Goal: Task Accomplishment & Management: Manage account settings

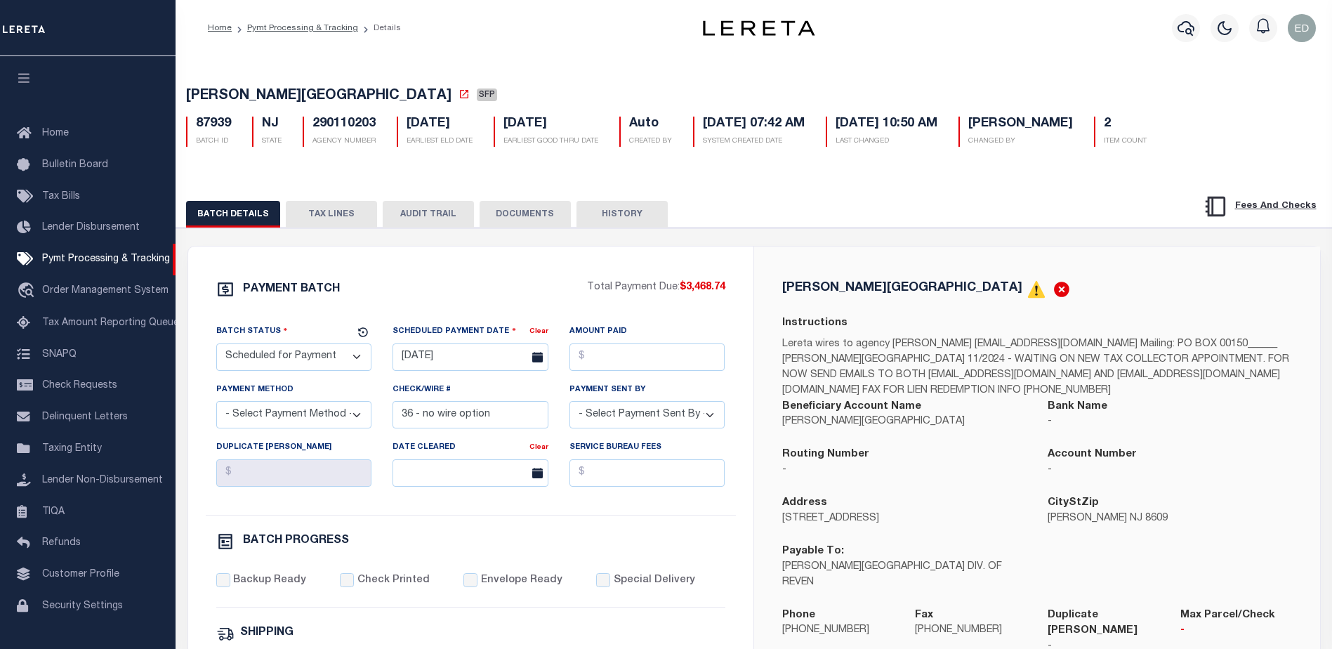
select select "SFP"
select select "0"
select select "73"
select select "1"
select select "44"
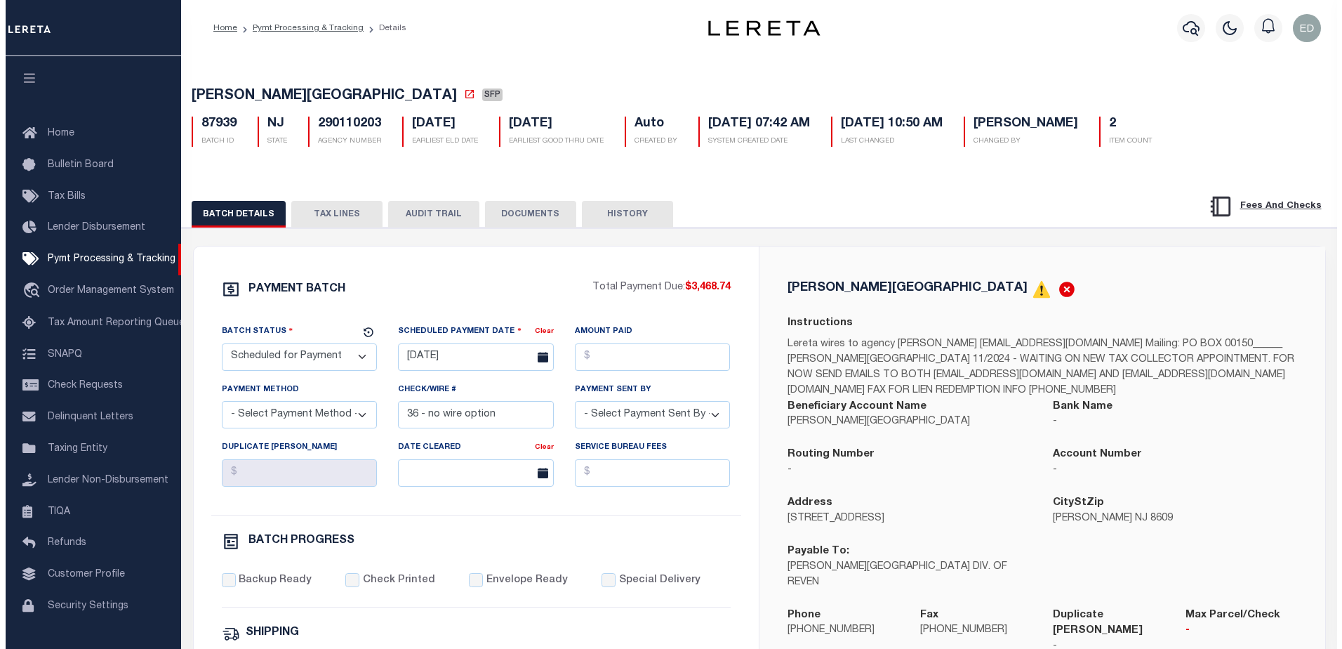
scroll to position [35, 0]
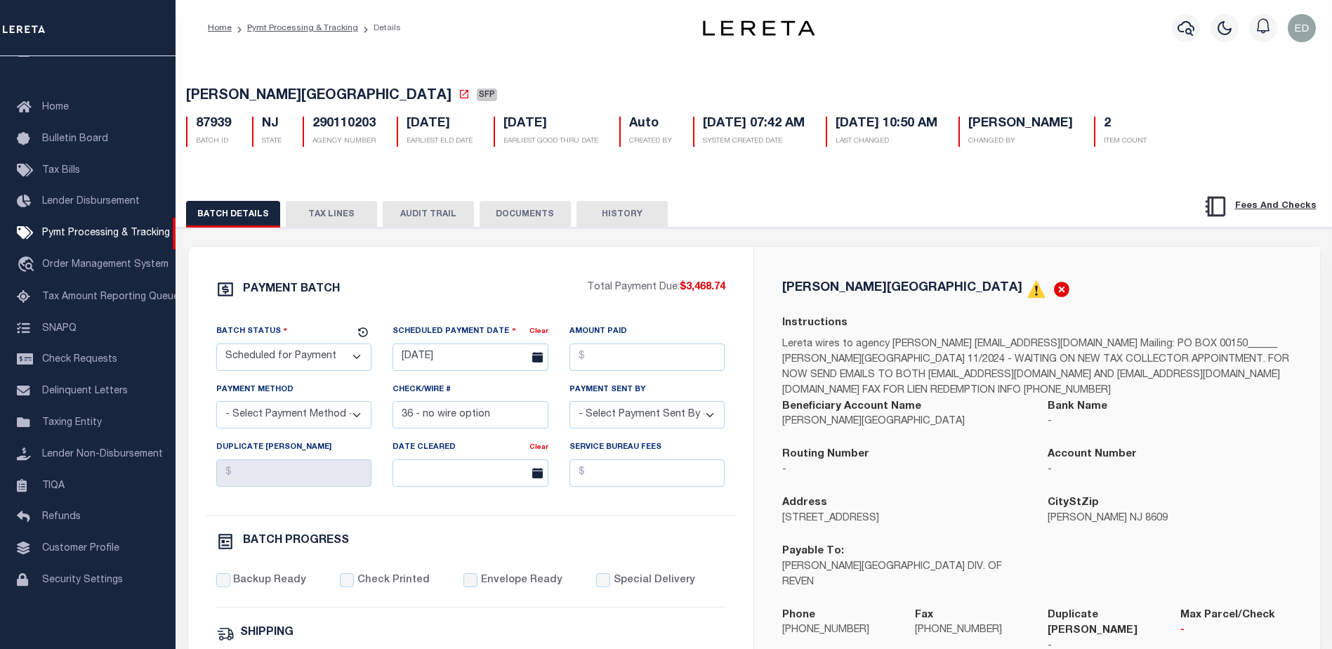
click at [343, 211] on button "TAX LINES" at bounding box center [331, 214] width 91 height 27
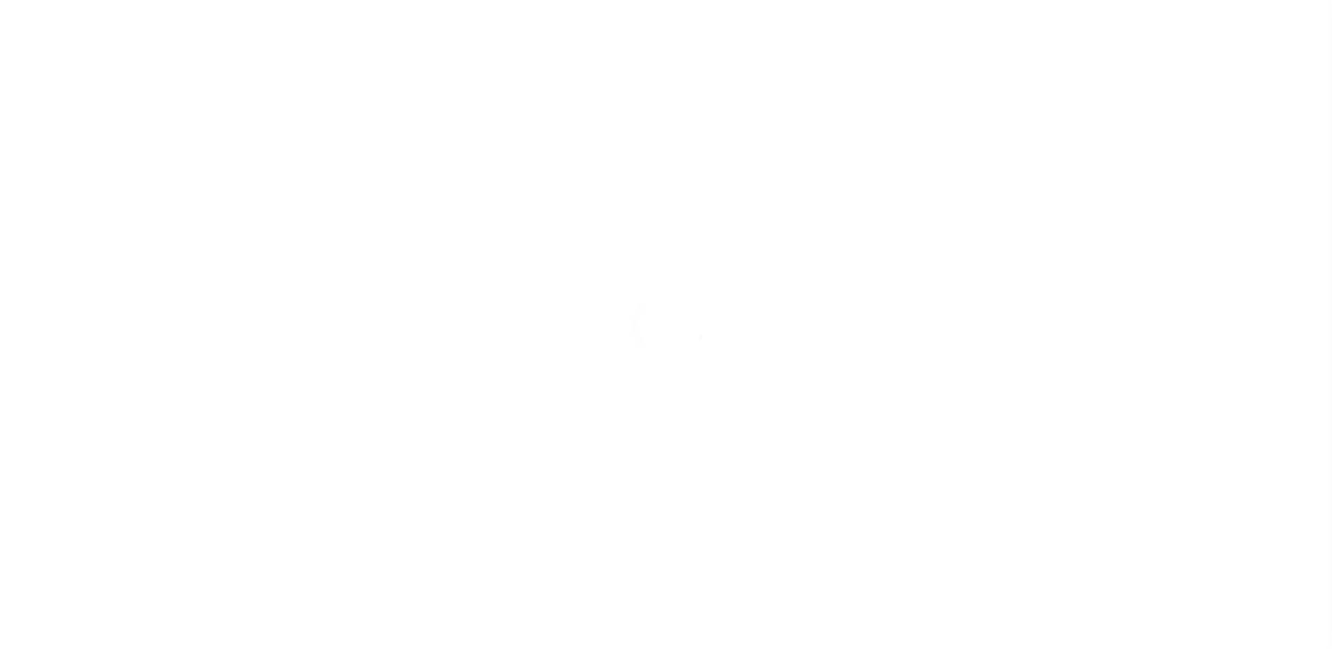
scroll to position [35, 0]
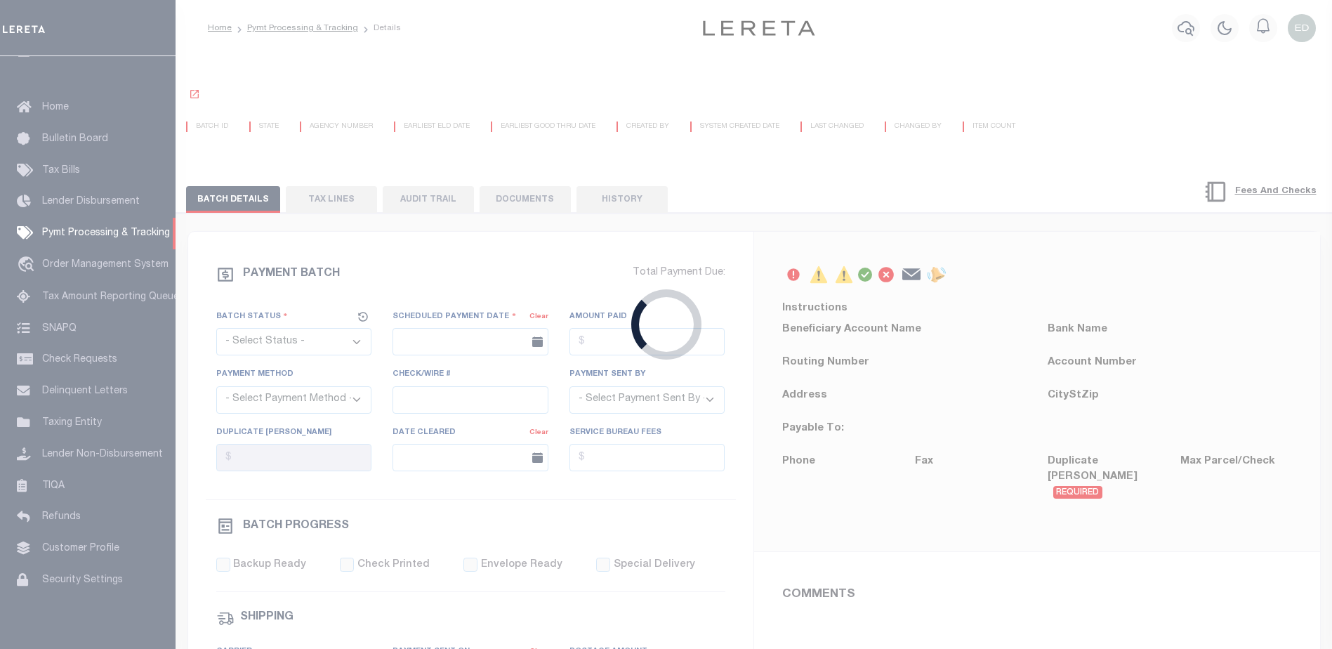
select select "SFP"
type input "[DATE]"
type input "36 - no wire option"
type input "[PERSON_NAME]"
type input "E & A"
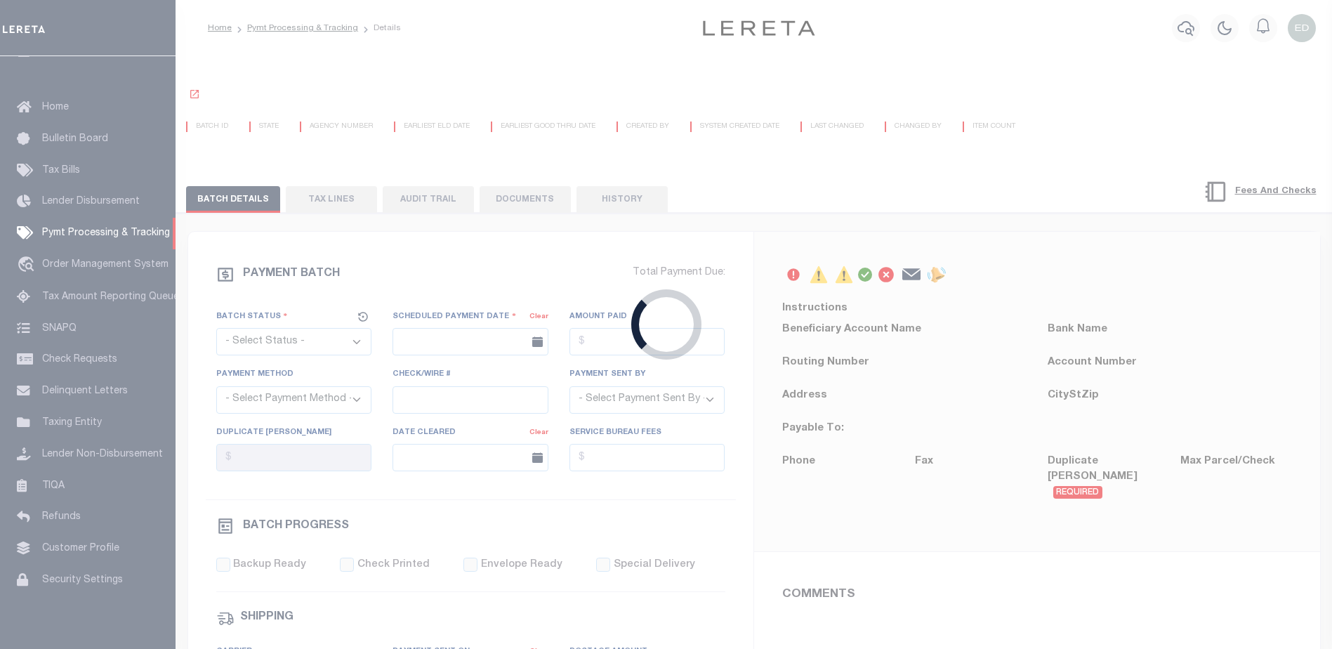
select select "0"
select select "73"
select select "1"
select select "44"
radio input "true"
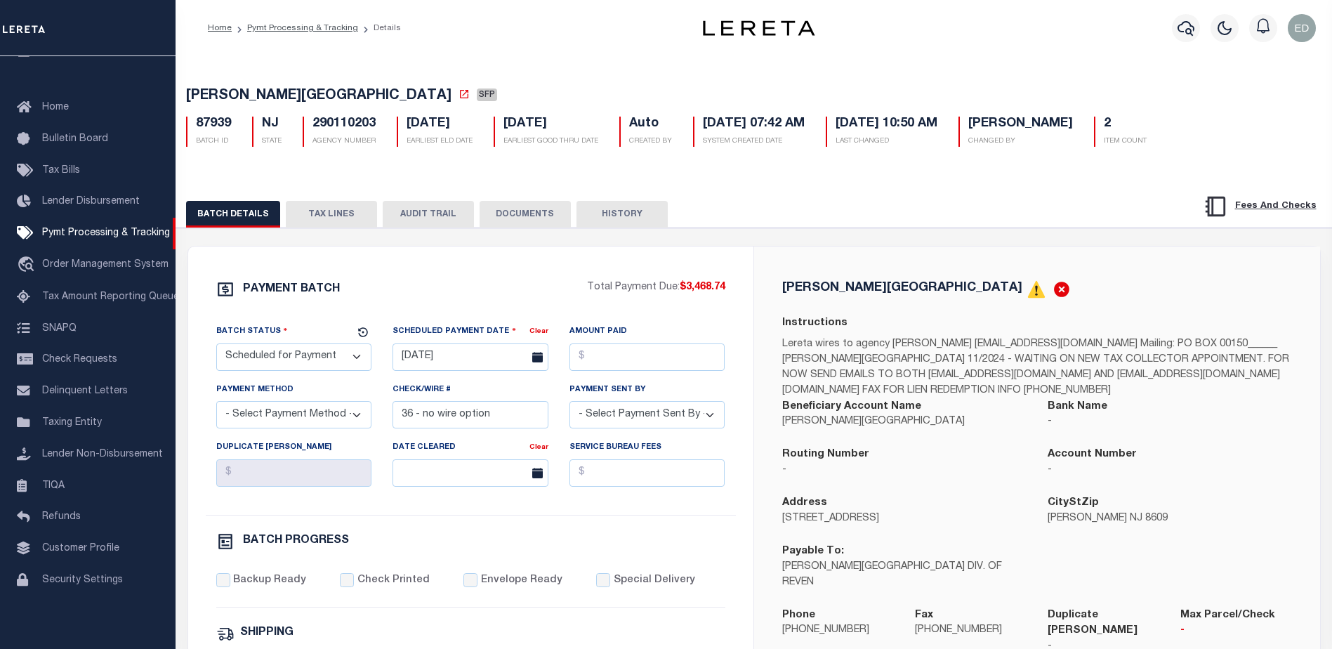
click at [347, 210] on button "TAX LINES" at bounding box center [331, 214] width 91 height 27
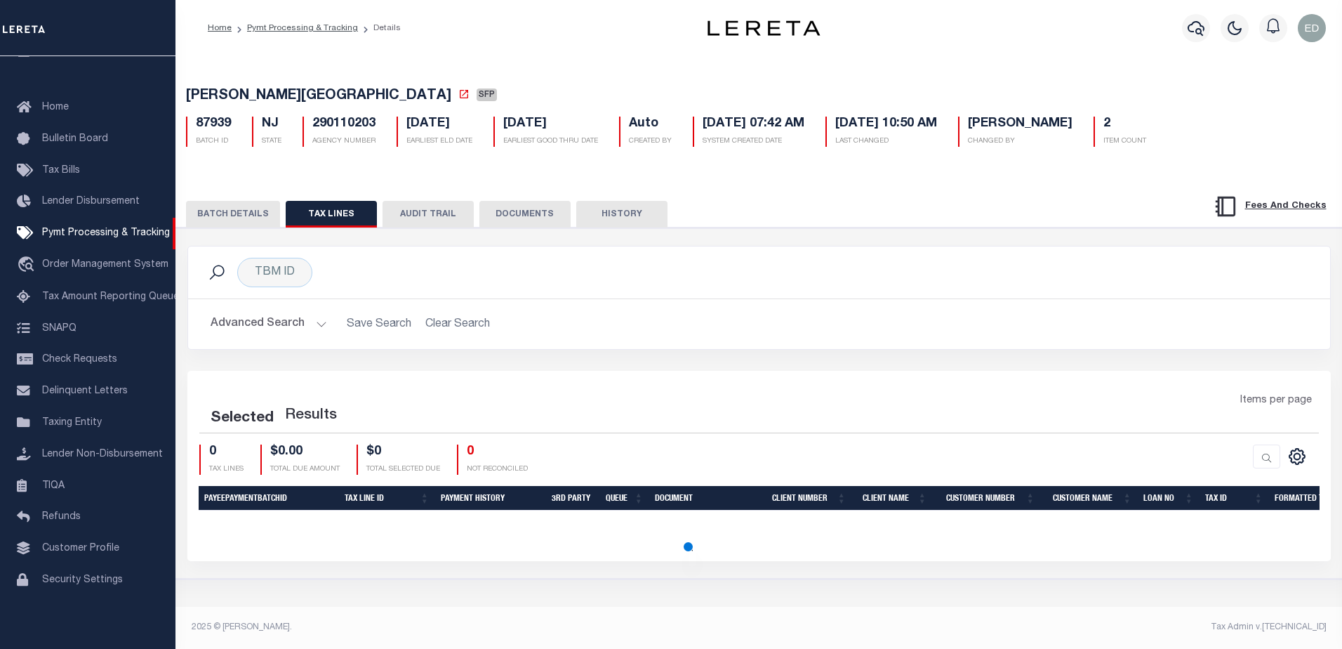
click at [503, 215] on button "DOCUMENTS" at bounding box center [524, 214] width 91 height 27
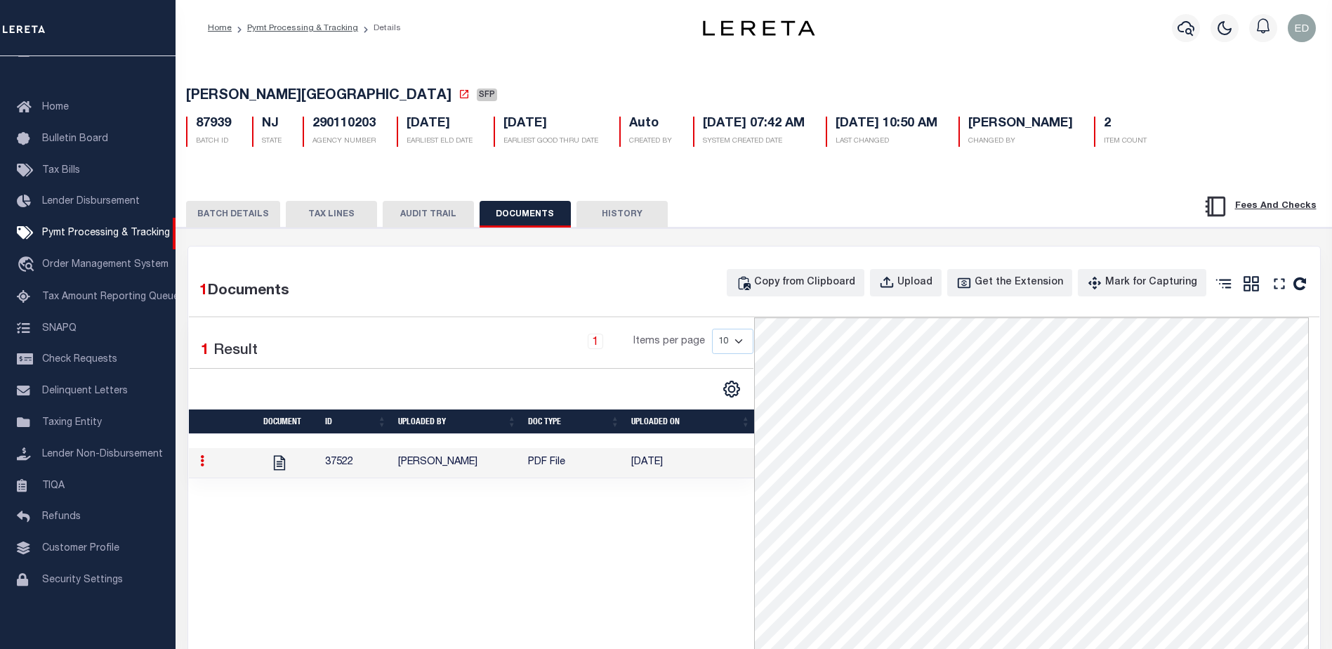
click at [197, 468] on link at bounding box center [201, 462] width 15 height 11
click at [540, 286] on div "Copy from Clipboard Upload Get the Extension Mark for Capturing Got it Print" at bounding box center [895, 287] width 848 height 36
click at [337, 215] on button "TAX LINES" at bounding box center [331, 214] width 91 height 27
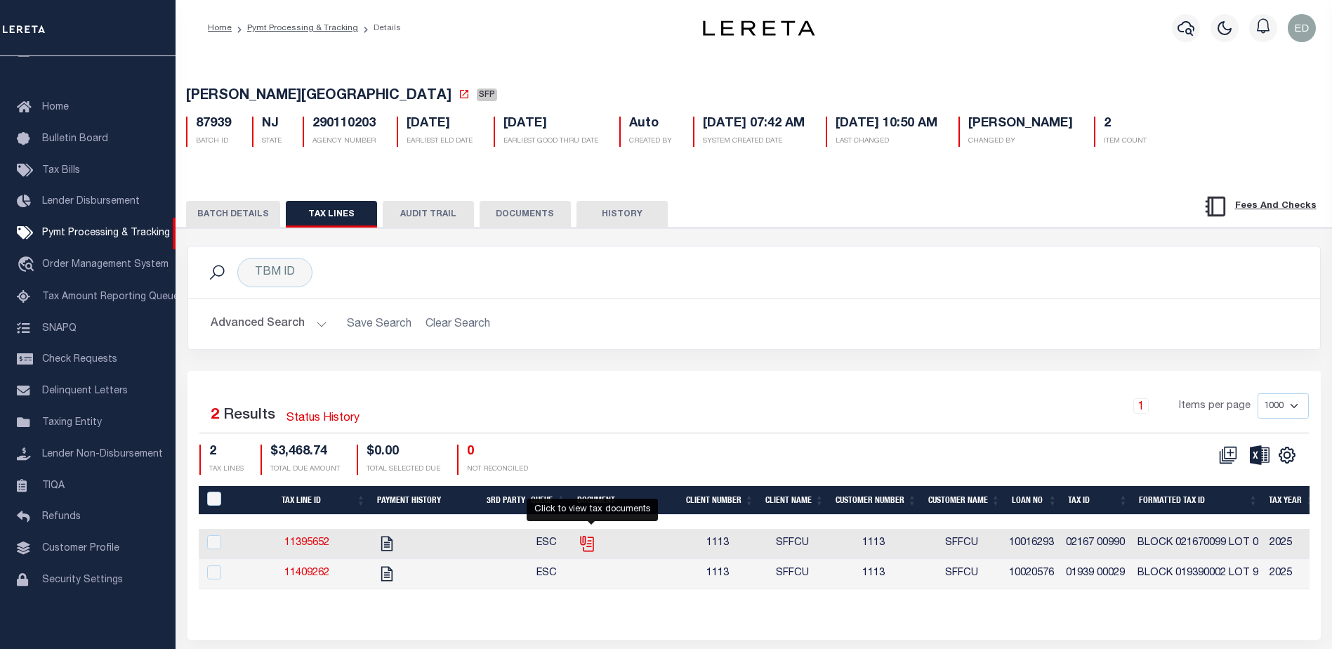
click at [593, 548] on icon "" at bounding box center [587, 543] width 18 height 18
checkbox input "true"
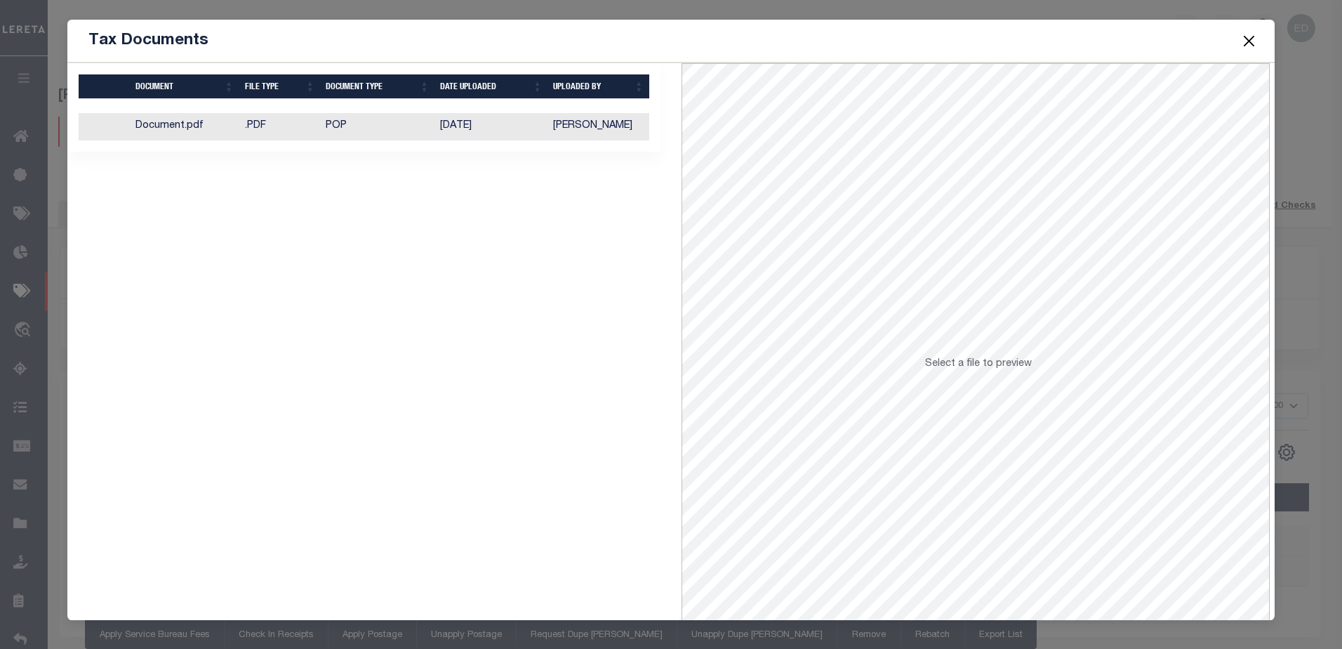
click at [283, 130] on td ".PDF" at bounding box center [279, 126] width 81 height 27
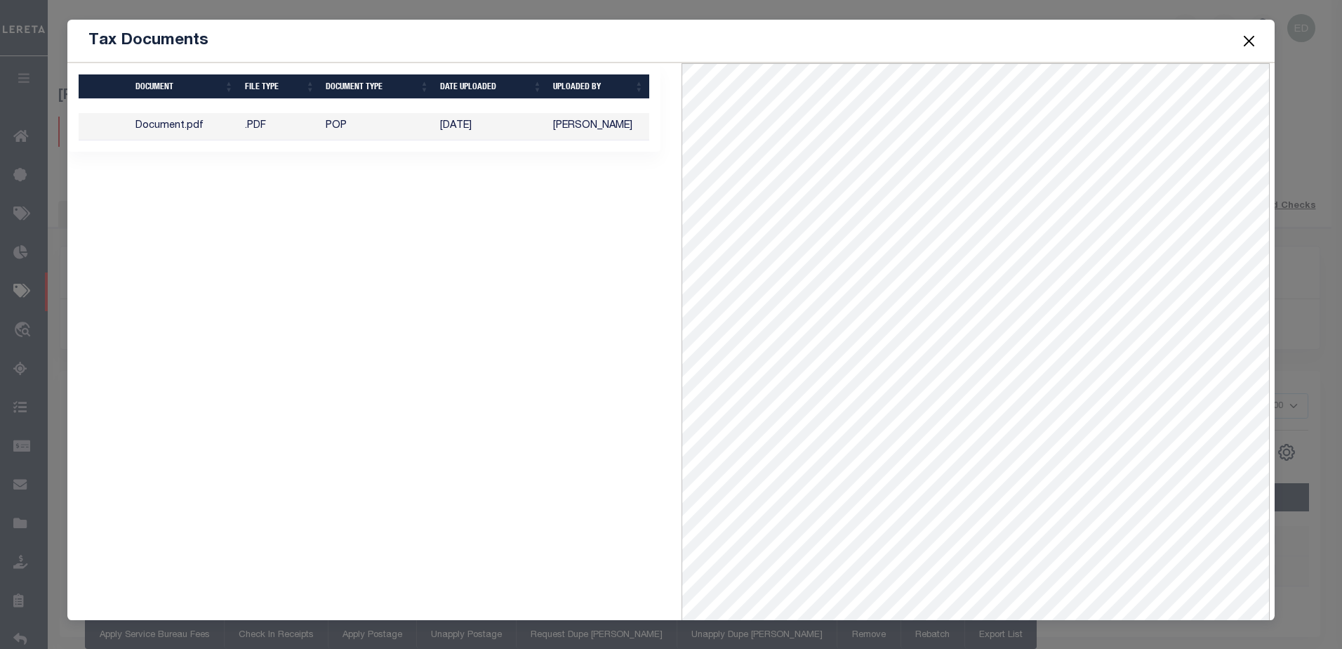
click at [1243, 39] on button "Close" at bounding box center [1249, 41] width 18 height 18
